Goal: Task Accomplishment & Management: Complete application form

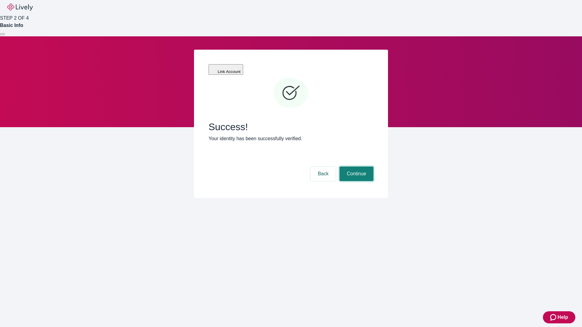
click at [355, 167] on button "Continue" at bounding box center [356, 174] width 34 height 15
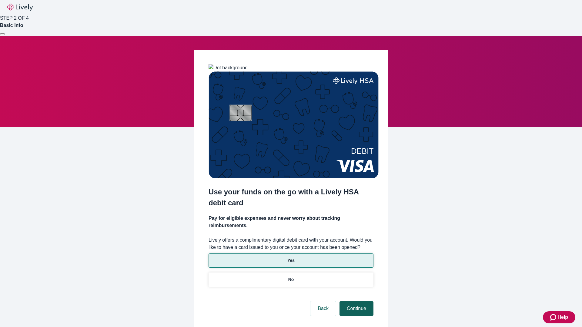
click at [291, 258] on p "Yes" at bounding box center [290, 261] width 7 height 6
click at [355, 301] on button "Continue" at bounding box center [356, 308] width 34 height 15
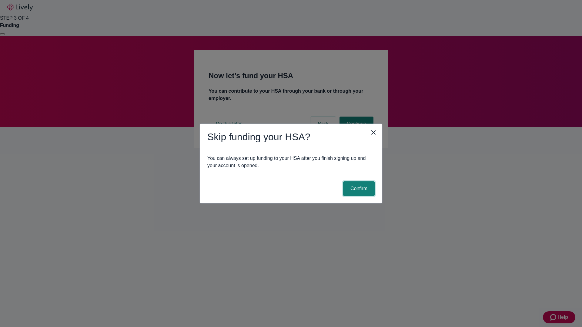
click at [358, 189] on button "Confirm" at bounding box center [359, 188] width 32 height 15
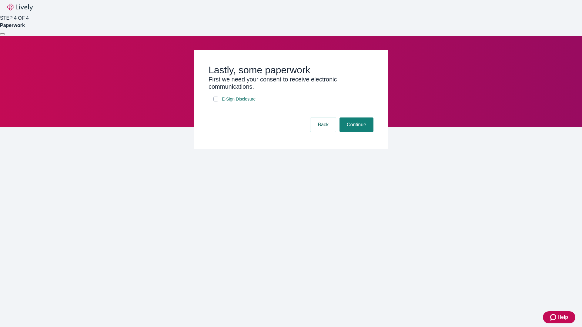
click at [216, 101] on input "E-Sign Disclosure" at bounding box center [215, 99] width 5 height 5
checkbox input "true"
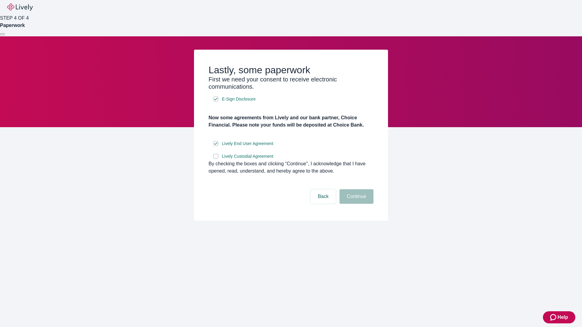
click at [216, 159] on input "Lively Custodial Agreement" at bounding box center [215, 156] width 5 height 5
checkbox input "true"
click at [355, 204] on button "Continue" at bounding box center [356, 196] width 34 height 15
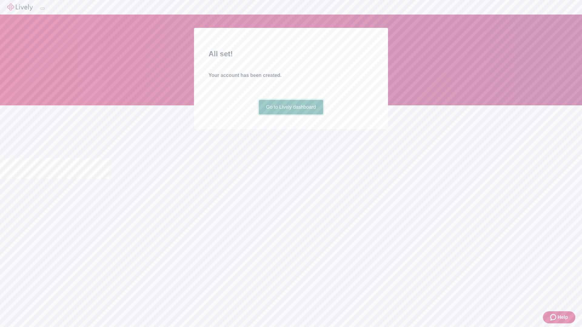
click at [291, 115] on link "Go to Lively dashboard" at bounding box center [291, 107] width 65 height 15
